Goal: Information Seeking & Learning: Learn about a topic

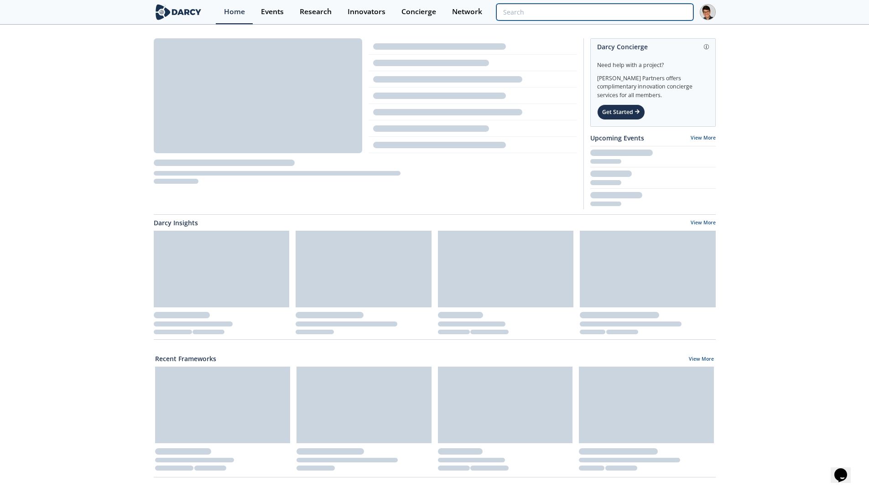
click at [627, 16] on input "search" at bounding box center [594, 12] width 197 height 17
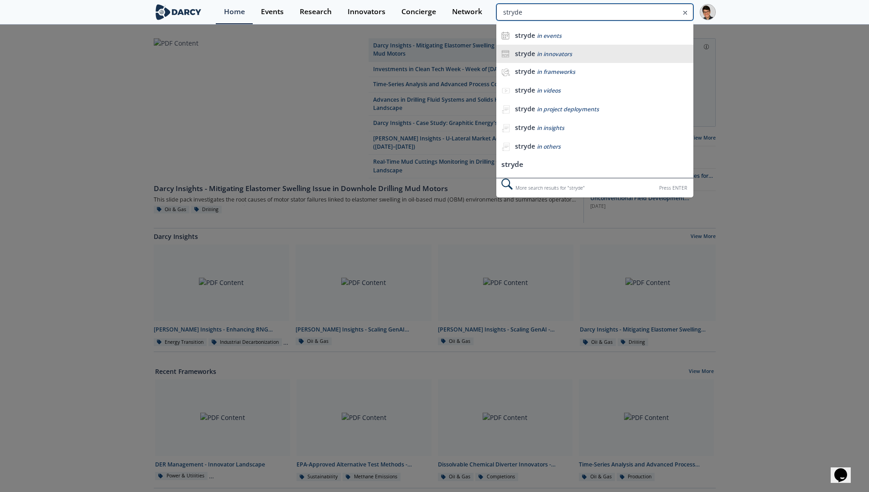
type input "stryde"
click at [580, 52] on div "stryde in innovators" at bounding box center [601, 54] width 173 height 9
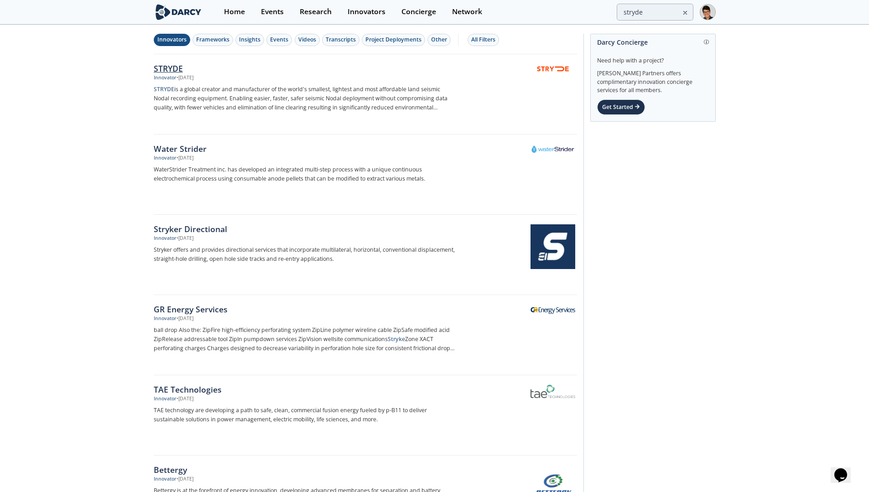
click at [166, 66] on div "STRYDE" at bounding box center [305, 68] width 302 height 12
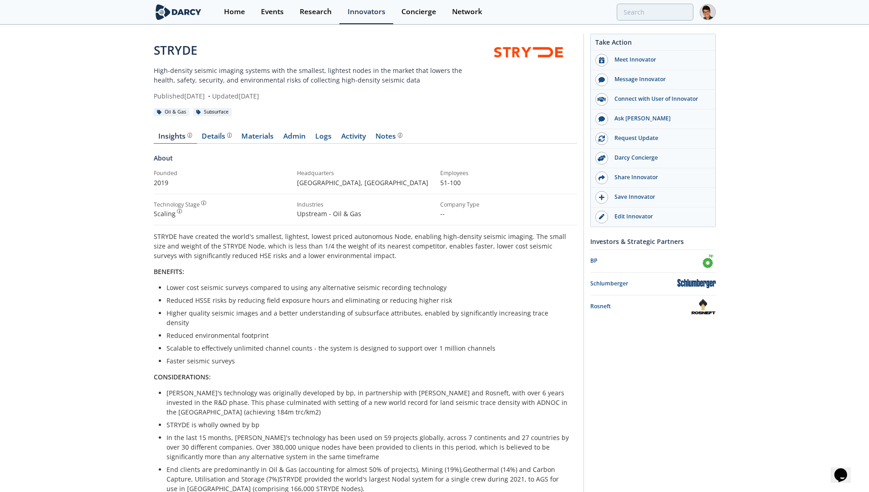
scroll to position [311, 0]
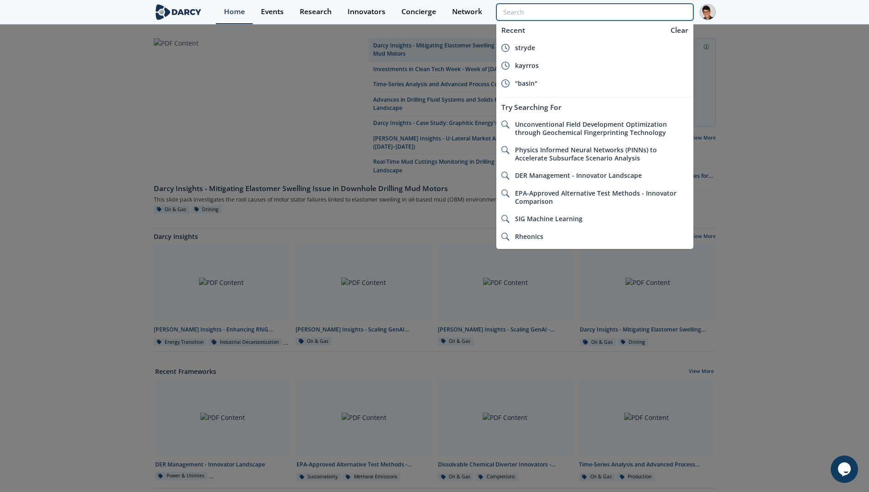
click at [633, 15] on input "search" at bounding box center [594, 12] width 197 height 17
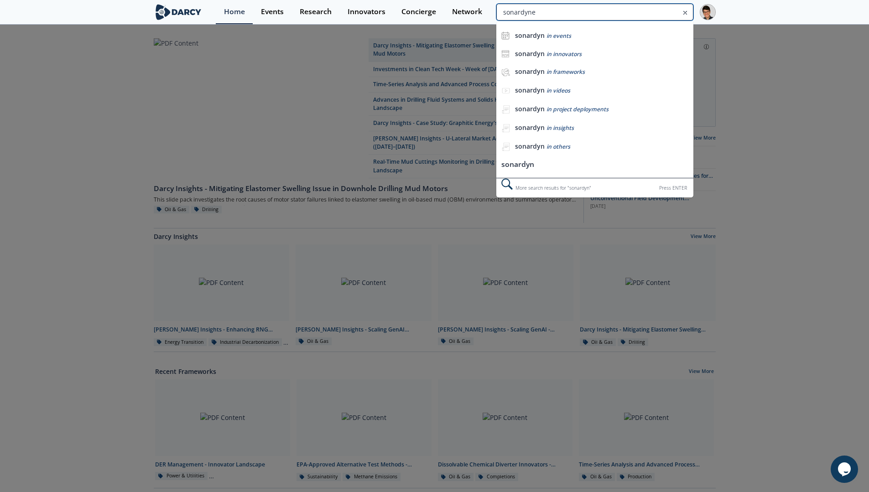
type input "sonardyne"
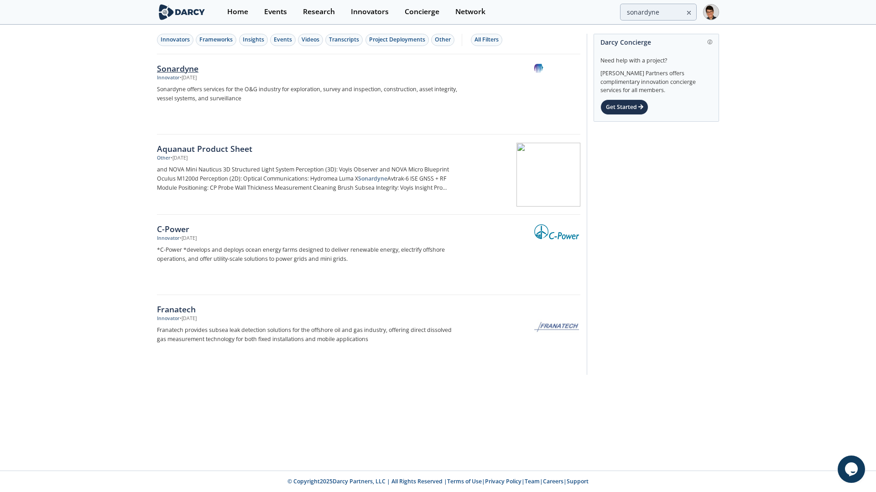
click at [174, 69] on div "Sonardyne" at bounding box center [308, 68] width 302 height 12
